Goal: Task Accomplishment & Management: Use online tool/utility

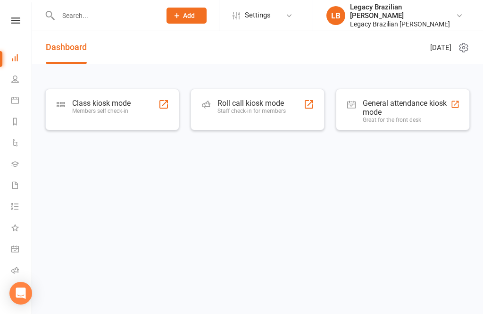
click at [396, 114] on div "General attendance kiosk mode" at bounding box center [407, 108] width 88 height 18
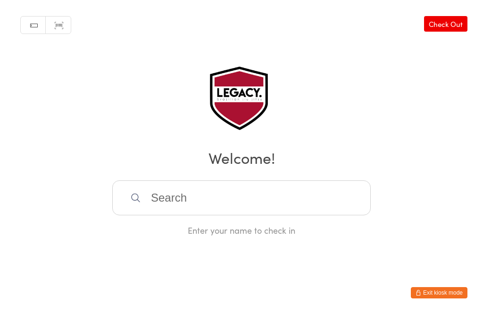
click at [450, 294] on button "Exit kiosk mode" at bounding box center [439, 292] width 57 height 11
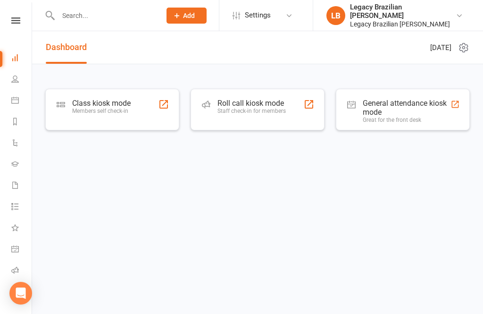
click at [121, 108] on div "Members self check-in" at bounding box center [101, 111] width 59 height 7
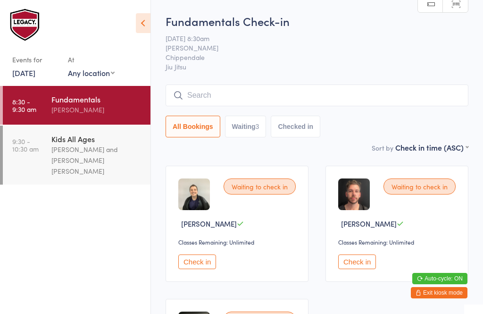
click at [318, 92] on input "search" at bounding box center [317, 95] width 303 height 22
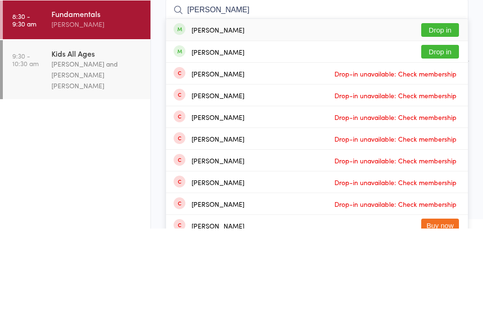
type input "Ron"
click at [449, 109] on button "Drop in" at bounding box center [440, 116] width 38 height 14
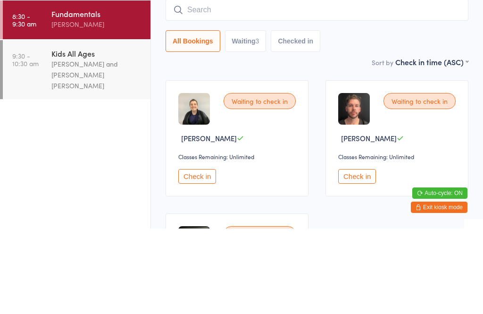
scroll to position [85, 0]
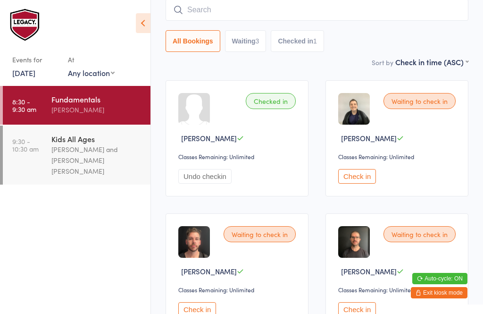
click at [242, 14] on input "search" at bounding box center [317, 10] width 303 height 22
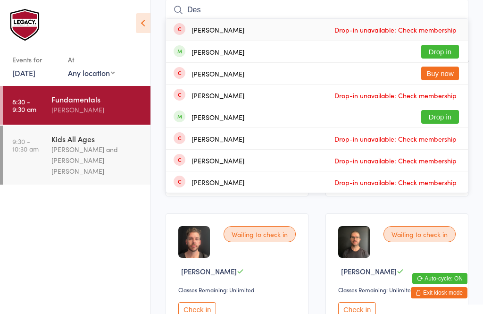
type input "Des"
click at [442, 49] on button "Drop in" at bounding box center [440, 52] width 38 height 14
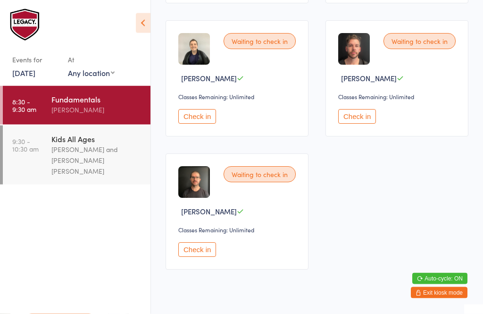
scroll to position [279, 0]
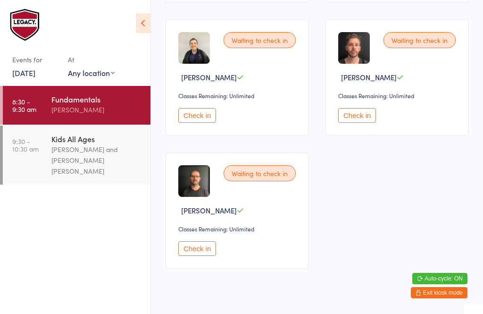
click at [195, 256] on button "Check in" at bounding box center [197, 248] width 38 height 15
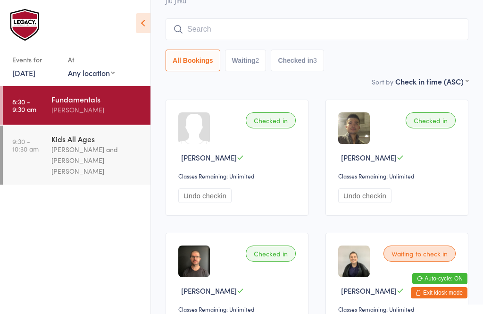
scroll to position [0, 0]
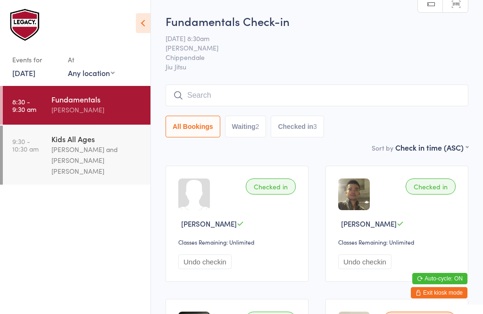
click at [267, 95] on input "search" at bounding box center [317, 95] width 303 height 22
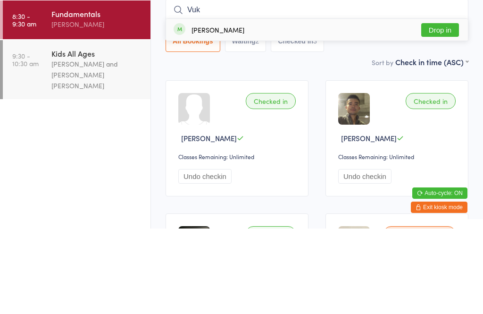
type input "Vuk"
click at [450, 109] on button "Drop in" at bounding box center [440, 116] width 38 height 14
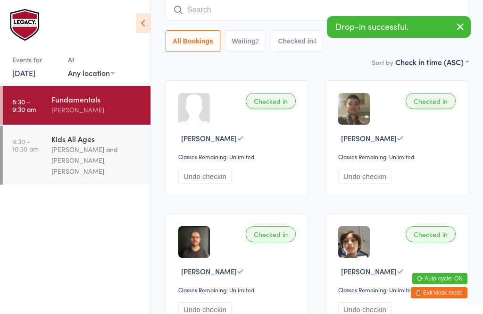
click at [278, 7] on input "search" at bounding box center [317, 10] width 303 height 22
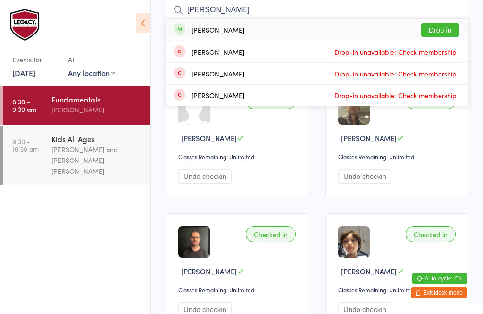
type input "Ivana"
click at [450, 25] on button "Drop in" at bounding box center [440, 30] width 38 height 14
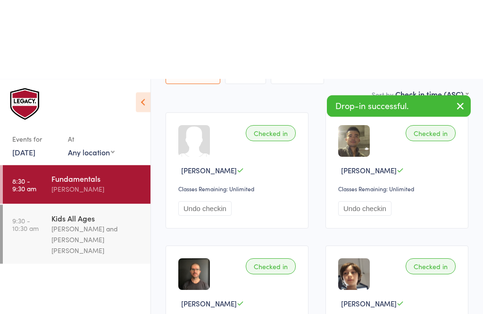
scroll to position [0, 0]
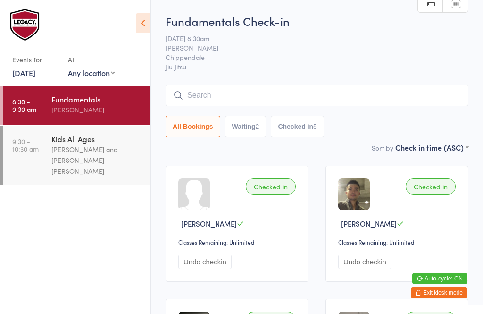
click at [87, 154] on div "Werique Oliveira and Carlos Henrique Santos Pinto" at bounding box center [96, 160] width 91 height 33
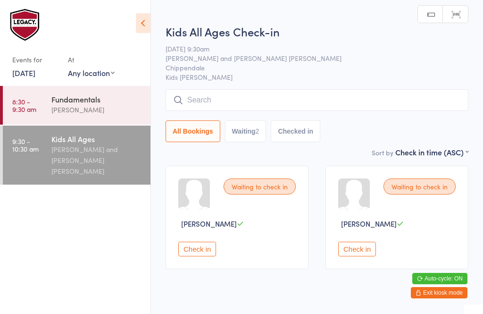
click at [223, 109] on input "search" at bounding box center [317, 100] width 303 height 22
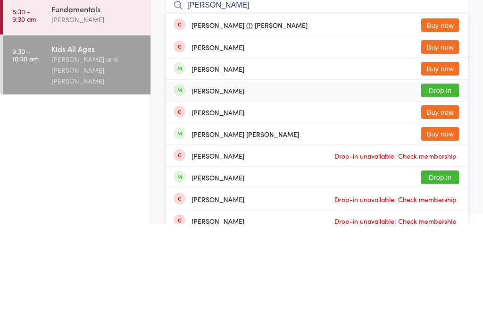
type input "Fran"
click at [222, 177] on div "Frank Powell" at bounding box center [218, 181] width 53 height 8
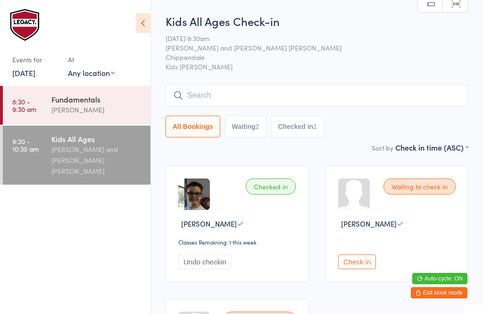
click at [202, 22] on h2 "Kids All Ages Check-in" at bounding box center [317, 21] width 303 height 16
click at [247, 94] on input "search" at bounding box center [317, 95] width 303 height 22
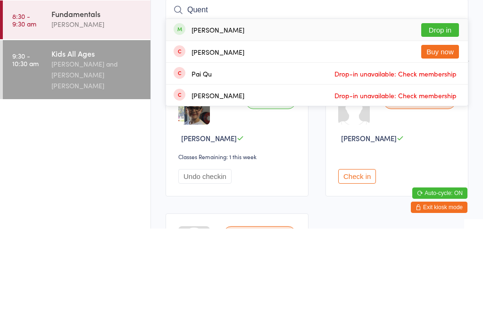
type input "Quent"
click at [444, 109] on button "Drop in" at bounding box center [440, 116] width 38 height 14
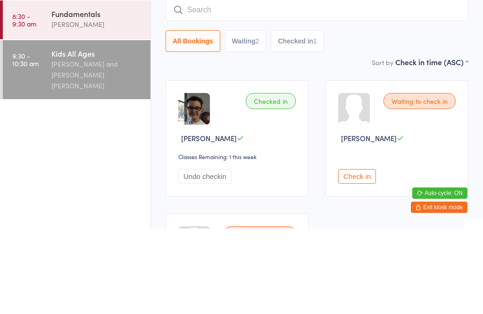
scroll to position [85, 0]
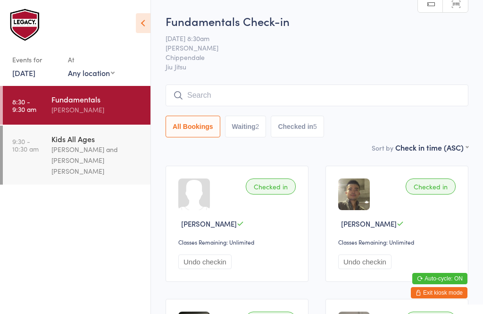
click at [199, 96] on input "search" at bounding box center [317, 95] width 303 height 22
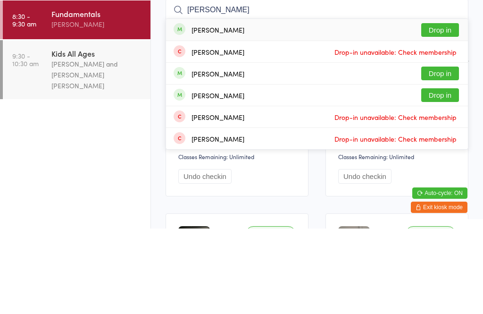
type input "Peter"
click at [429, 109] on button "Drop in" at bounding box center [440, 116] width 38 height 14
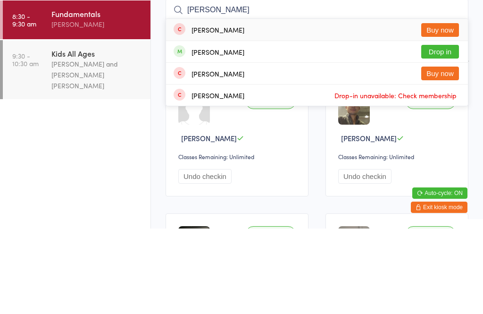
type input "chisholm"
click at [447, 130] on button "Drop in" at bounding box center [440, 137] width 38 height 14
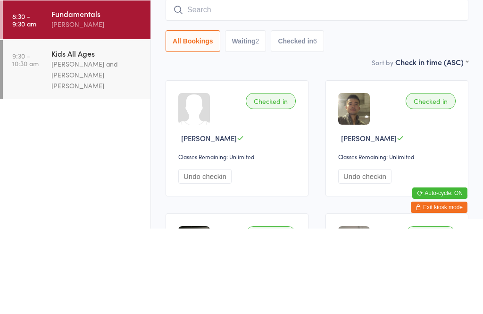
scroll to position [85, 0]
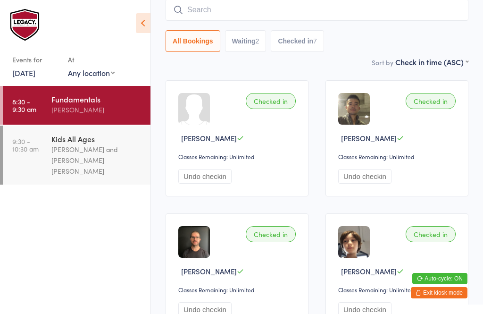
click at [219, 15] on input "search" at bounding box center [317, 10] width 303 height 22
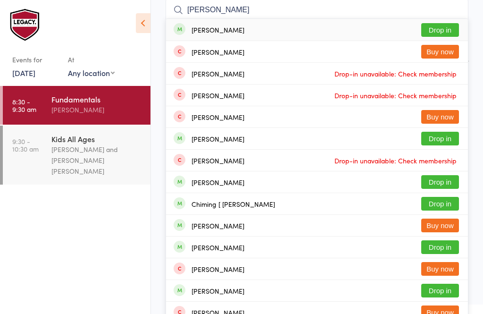
type input "Liam power"
click at [445, 28] on button "Drop in" at bounding box center [440, 30] width 38 height 14
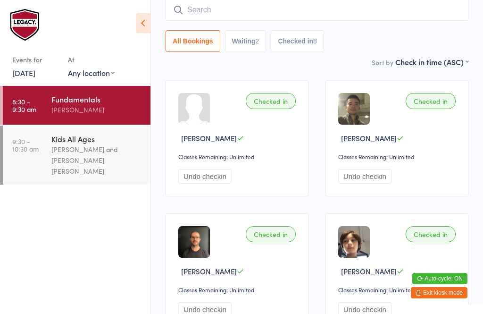
click at [373, 12] on input "search" at bounding box center [317, 10] width 303 height 22
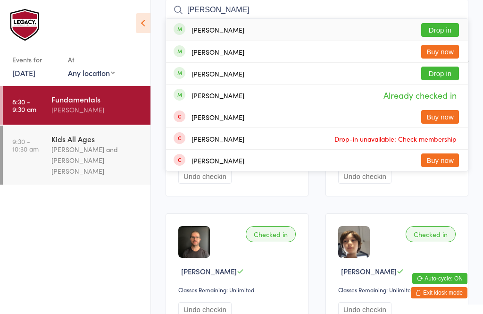
type input "Powell"
click at [441, 30] on button "Drop in" at bounding box center [440, 30] width 38 height 14
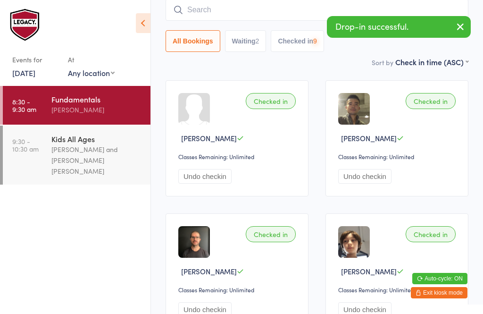
click at [99, 150] on div "Werique Oliveira and Carlos Henrique Santos Pinto" at bounding box center [96, 160] width 91 height 33
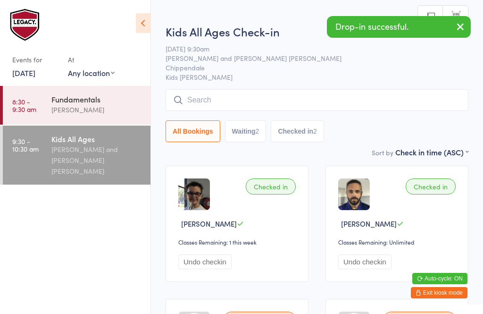
click at [114, 103] on div "Fundamentals" at bounding box center [96, 99] width 91 height 10
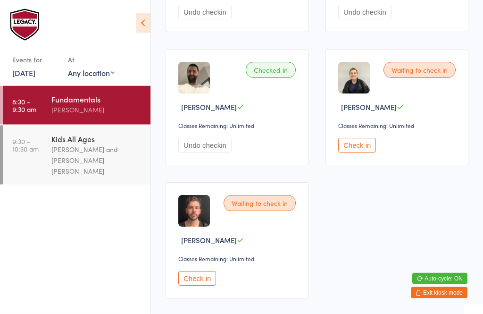
click at [363, 152] on button "Check in" at bounding box center [357, 145] width 38 height 15
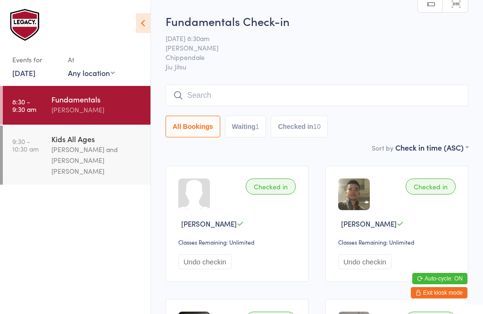
click at [290, 96] on input "search" at bounding box center [317, 95] width 303 height 22
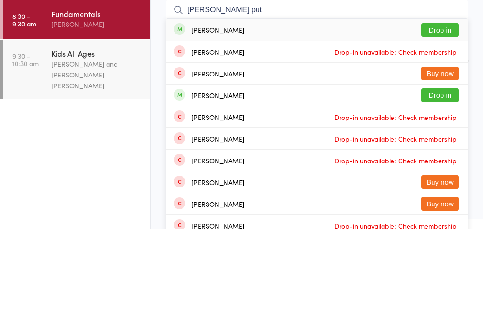
type input "James put"
click at [447, 109] on button "Drop in" at bounding box center [440, 116] width 38 height 14
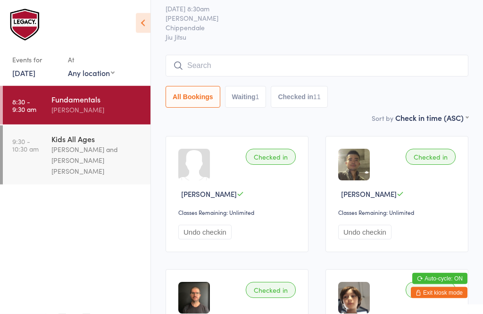
scroll to position [24, 0]
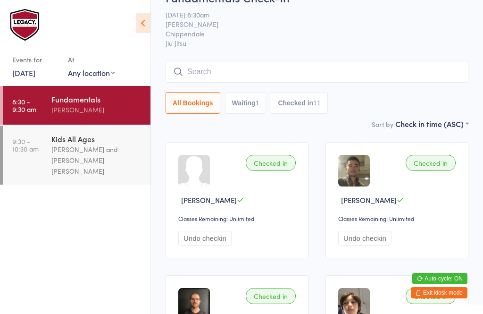
click at [227, 62] on input "search" at bounding box center [317, 72] width 303 height 22
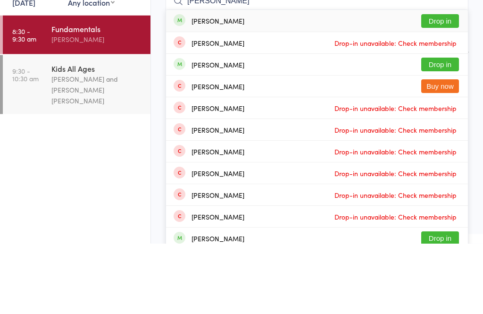
type input "Jess mill"
click at [443, 85] on button "Drop in" at bounding box center [440, 92] width 38 height 14
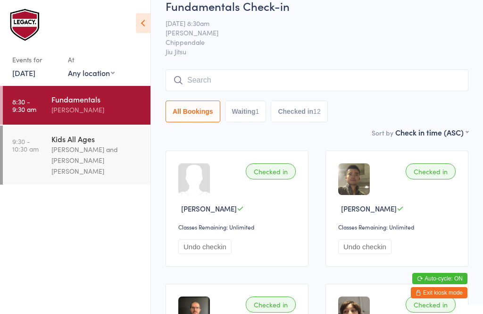
scroll to position [0, 0]
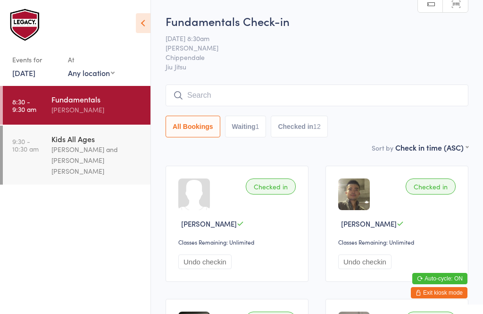
click at [325, 95] on input "search" at bounding box center [317, 95] width 303 height 22
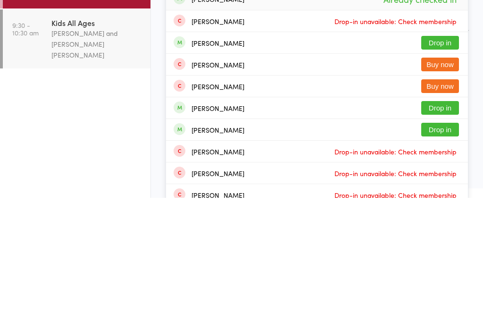
type input "Jess"
click at [442, 217] on button "Drop in" at bounding box center [440, 224] width 38 height 14
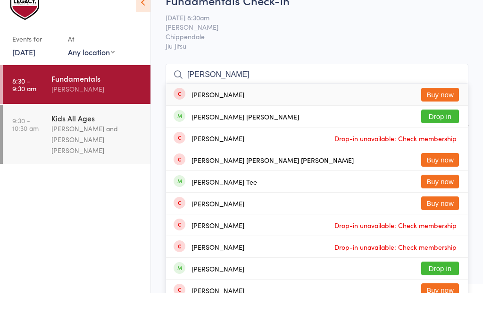
type input "carlos"
click at [445, 130] on button "Drop in" at bounding box center [440, 137] width 38 height 14
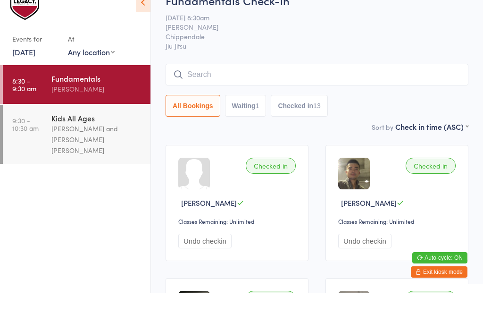
scroll to position [21, 0]
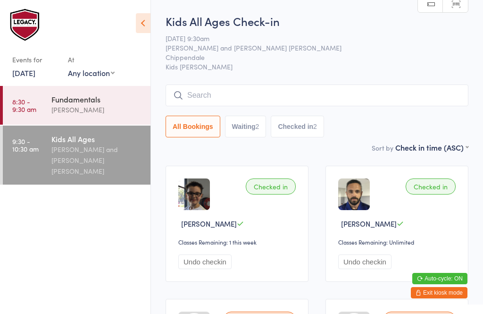
click at [67, 150] on div "Werique Oliveira and Carlos Henrique Santos Pinto" at bounding box center [96, 160] width 91 height 33
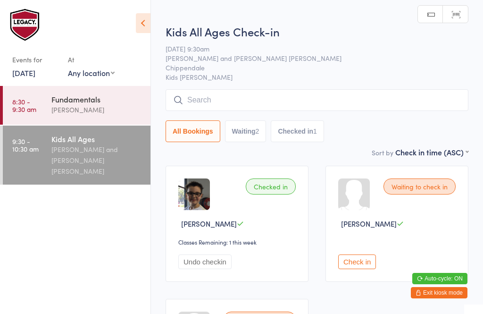
click at [251, 101] on input "search" at bounding box center [317, 100] width 303 height 22
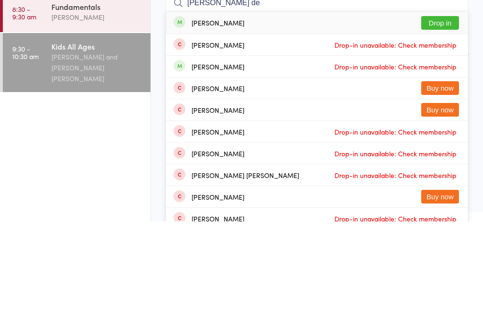
type input "Thomas de"
click at [445, 109] on button "Drop in" at bounding box center [440, 116] width 38 height 14
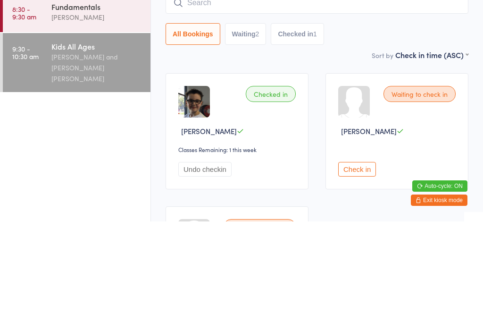
scroll to position [93, 0]
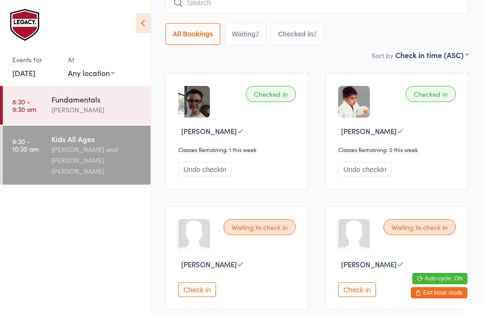
click at [210, 310] on div "Waiting to check in Petr Matous Check in" at bounding box center [237, 257] width 143 height 103
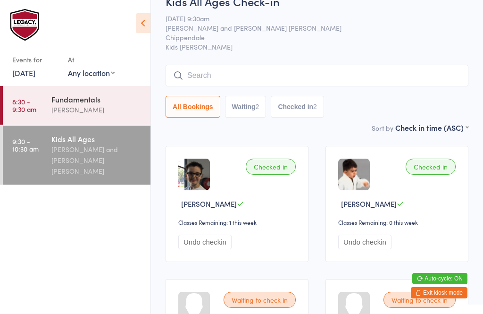
scroll to position [15, 0]
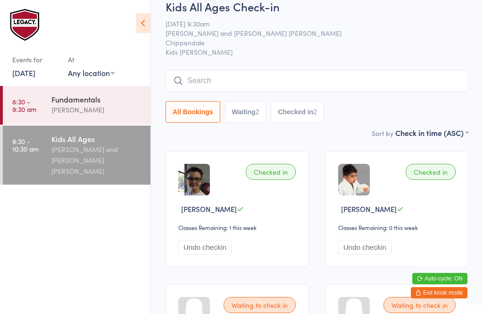
click at [99, 152] on div "Werique Oliveira and Carlos Henrique Santos Pinto" at bounding box center [96, 160] width 91 height 33
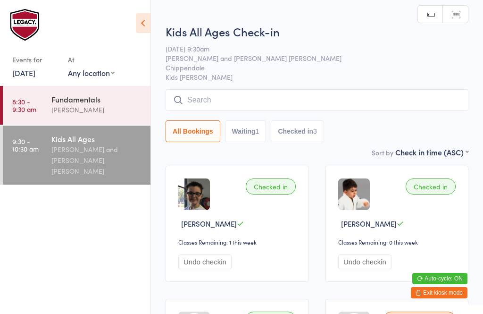
click at [233, 98] on input "search" at bounding box center [317, 100] width 303 height 22
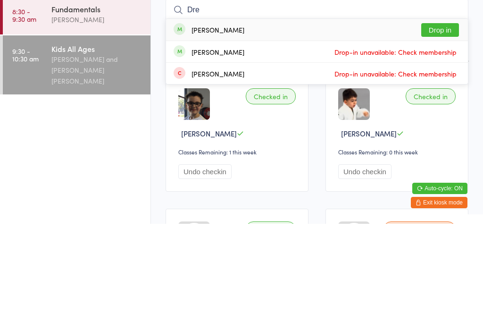
type input "Dre"
click at [446, 113] on button "Drop in" at bounding box center [440, 120] width 38 height 14
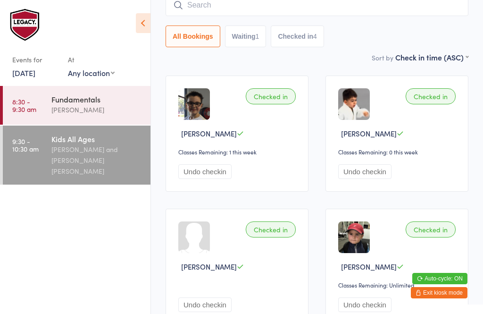
click at [288, 7] on input "search" at bounding box center [317, 5] width 303 height 22
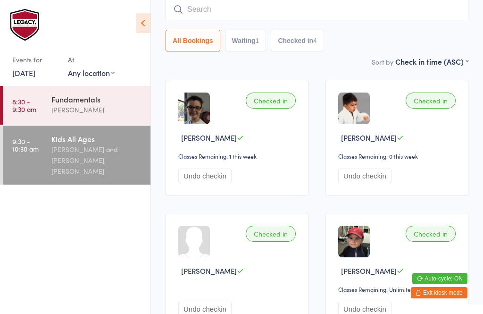
scroll to position [85, 0]
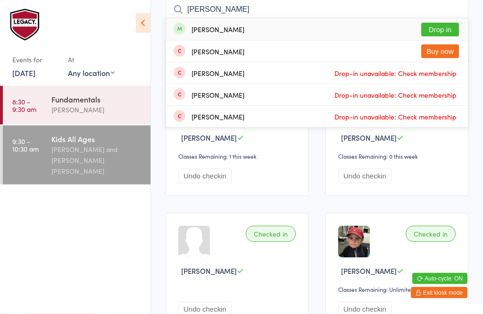
type input "Arlo"
click at [445, 28] on button "Drop in" at bounding box center [440, 30] width 38 height 14
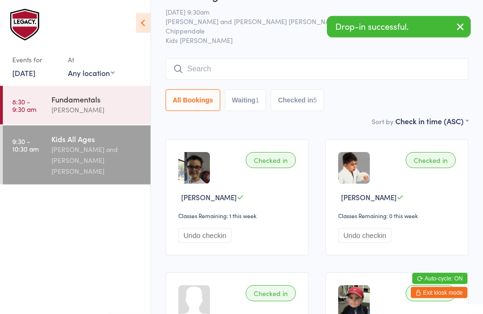
scroll to position [0, 0]
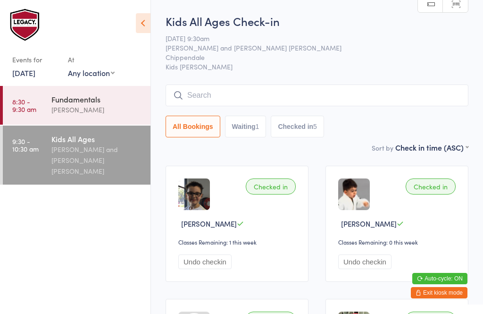
click at [233, 86] on input "search" at bounding box center [317, 95] width 303 height 22
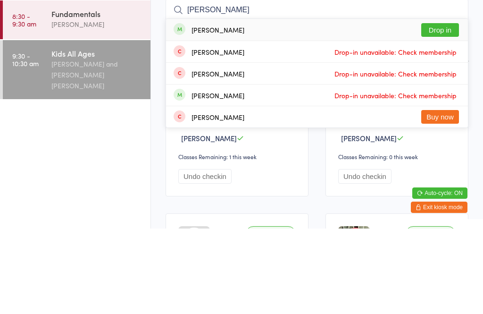
type input "Kai"
click at [442, 109] on button "Drop in" at bounding box center [440, 116] width 38 height 14
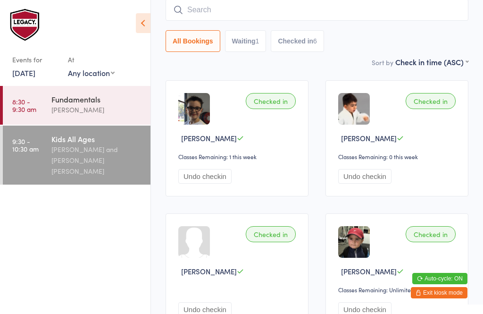
click at [26, 107] on time "8:30 - 9:30 am" at bounding box center [24, 105] width 24 height 15
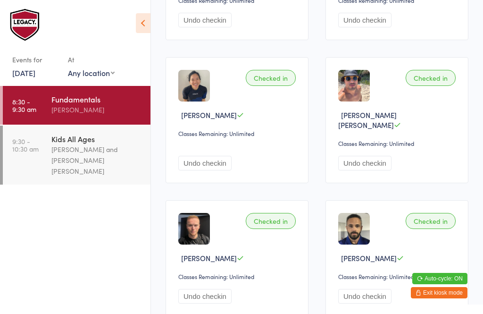
scroll to position [910, 0]
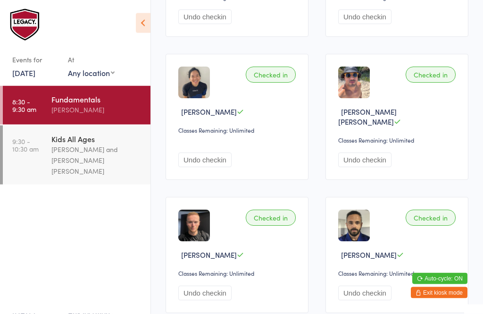
click at [75, 155] on div "Werique Oliveira and Carlos Henrique Santos Pinto" at bounding box center [96, 160] width 91 height 33
